Goal: Transaction & Acquisition: Download file/media

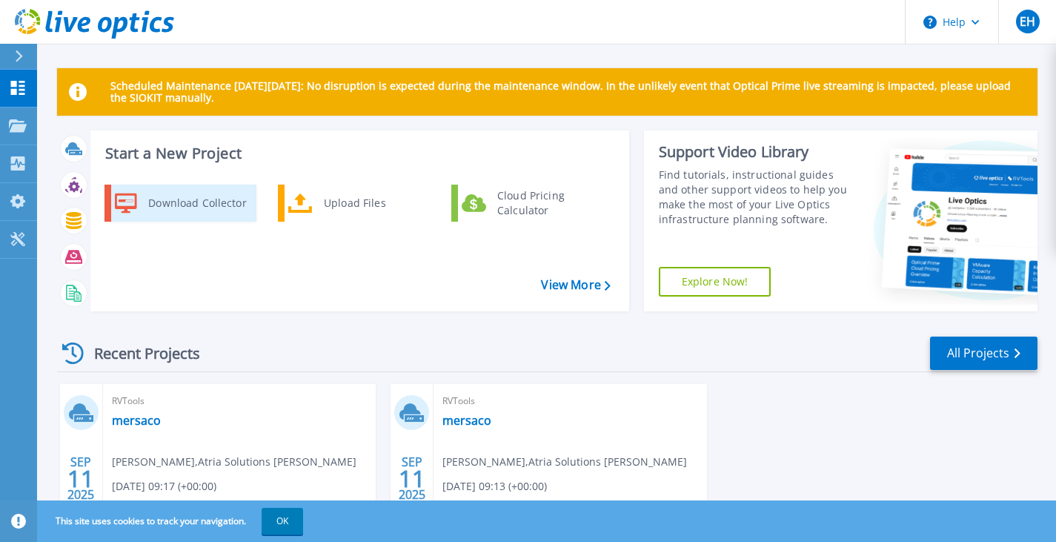
click at [185, 204] on div "Download Collector" at bounding box center [197, 203] width 112 height 30
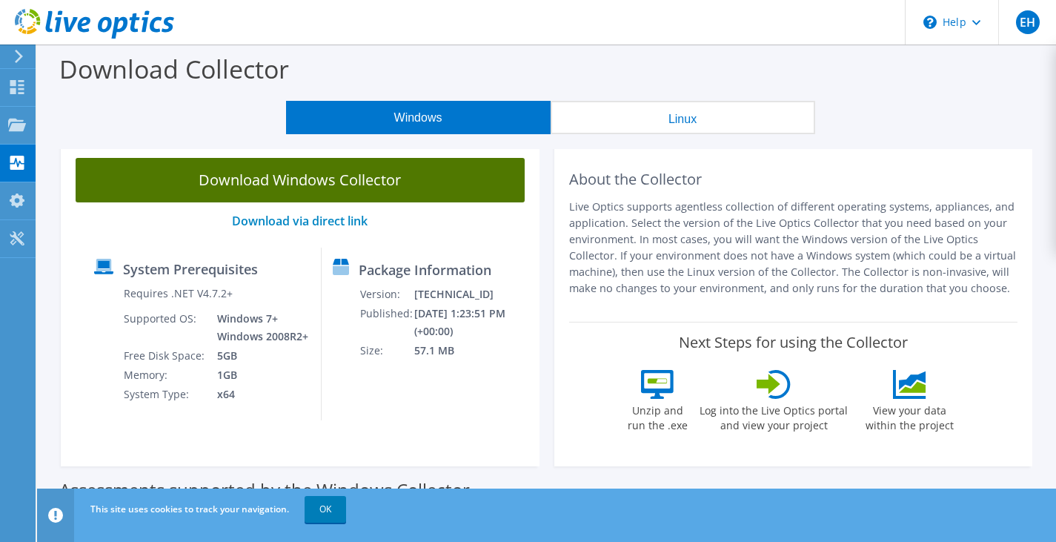
click at [345, 183] on link "Download Windows Collector" at bounding box center [300, 180] width 449 height 44
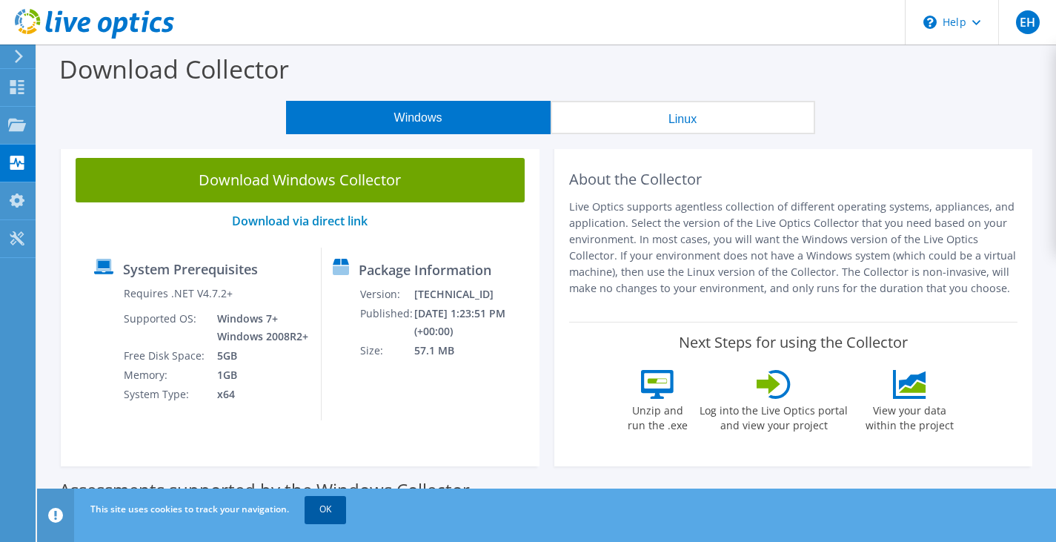
click at [327, 517] on link "OK" at bounding box center [325, 509] width 41 height 27
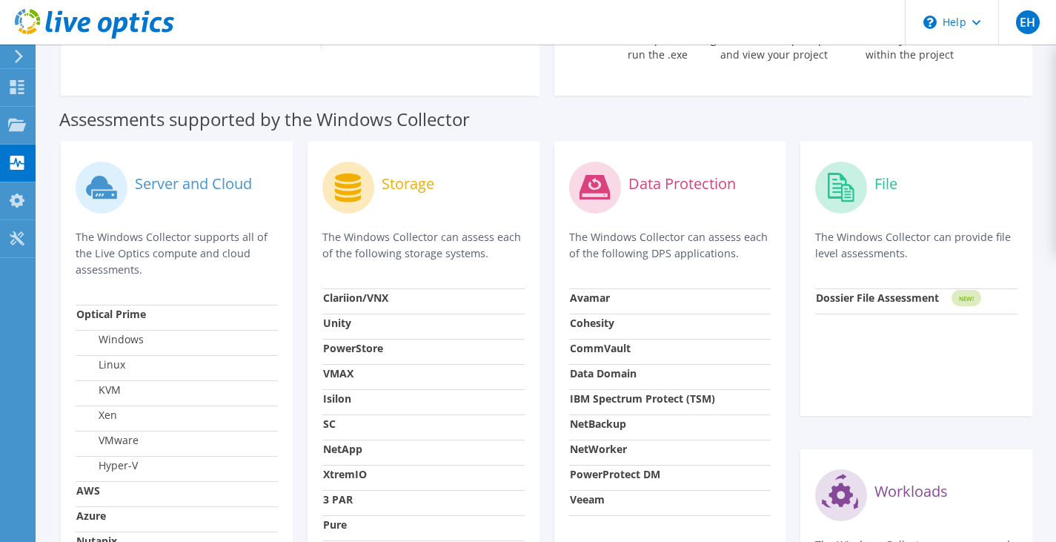
scroll to position [519, 0]
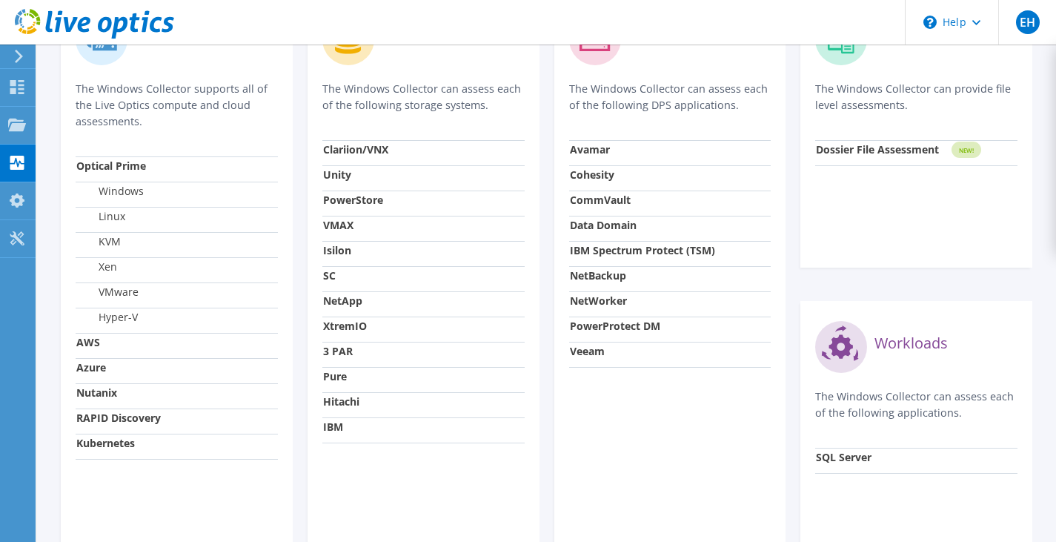
click at [122, 444] on strong "Kubernetes" at bounding box center [105, 443] width 59 height 14
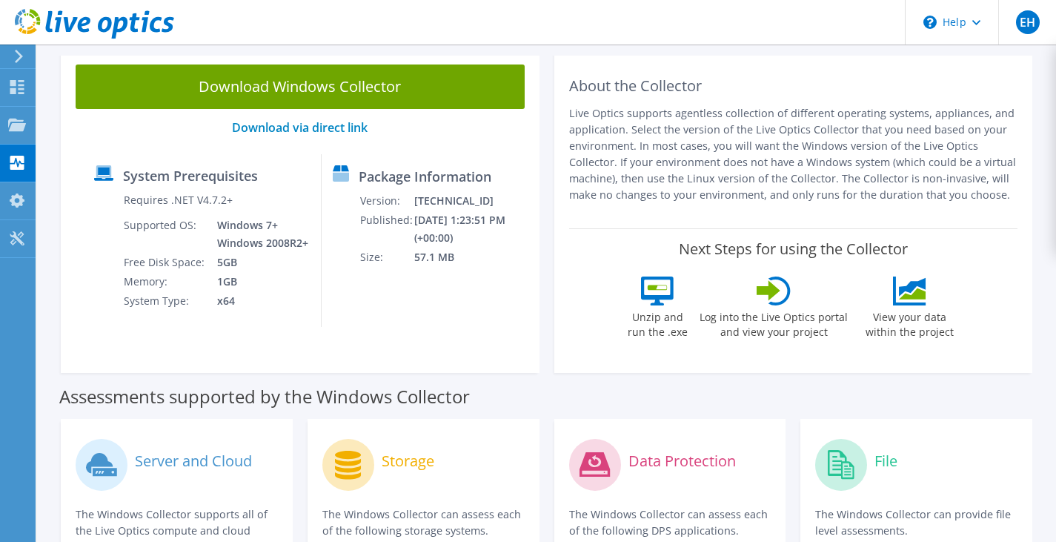
scroll to position [0, 0]
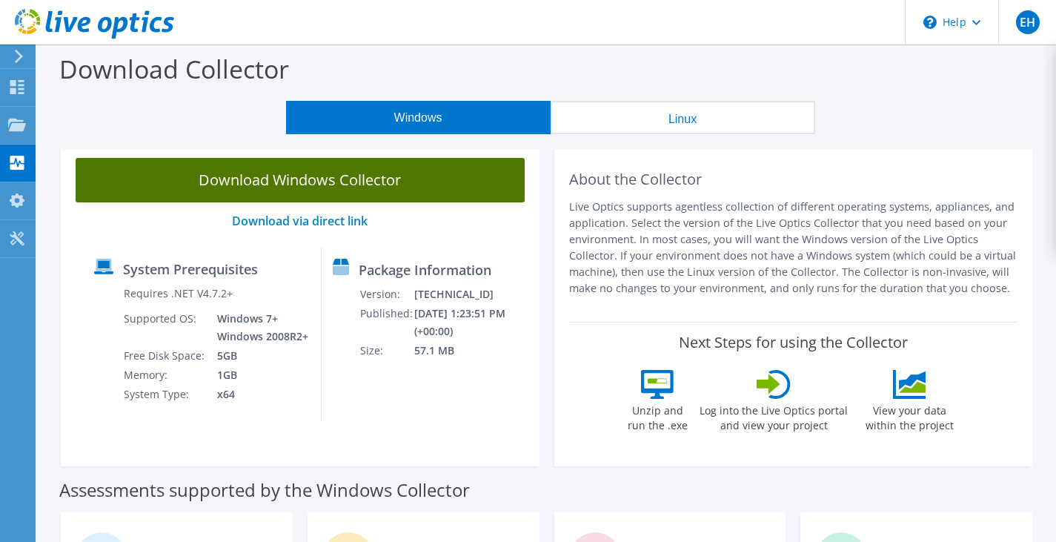
click at [327, 186] on link "Download Windows Collector" at bounding box center [300, 180] width 449 height 44
